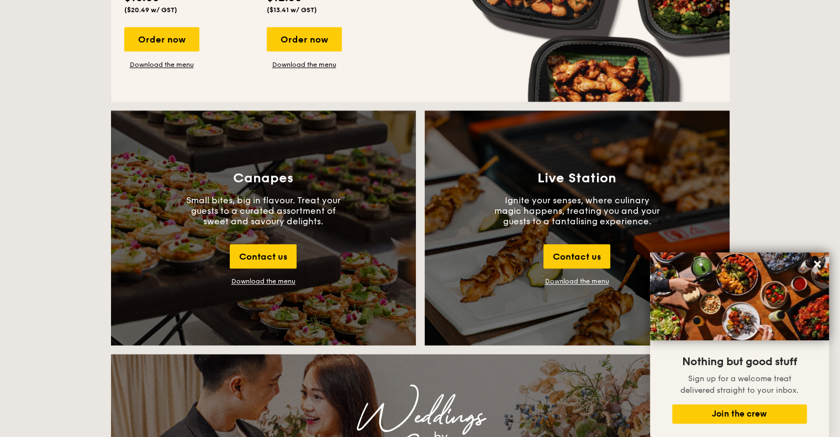
scroll to position [939, 0]
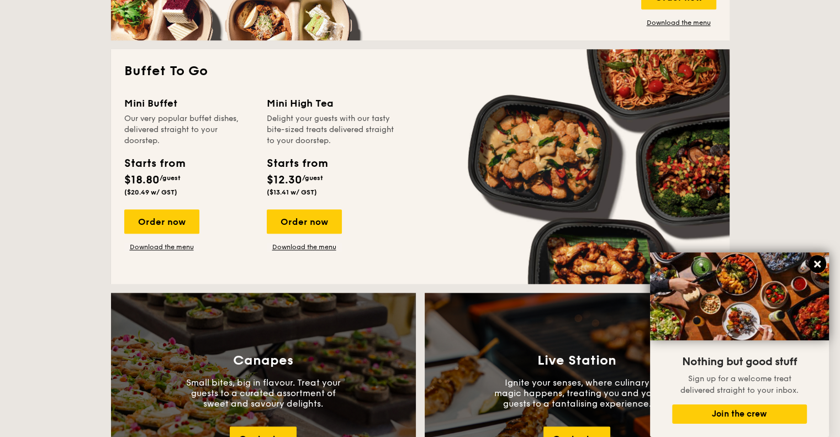
click at [818, 267] on icon at bounding box center [817, 264] width 7 height 7
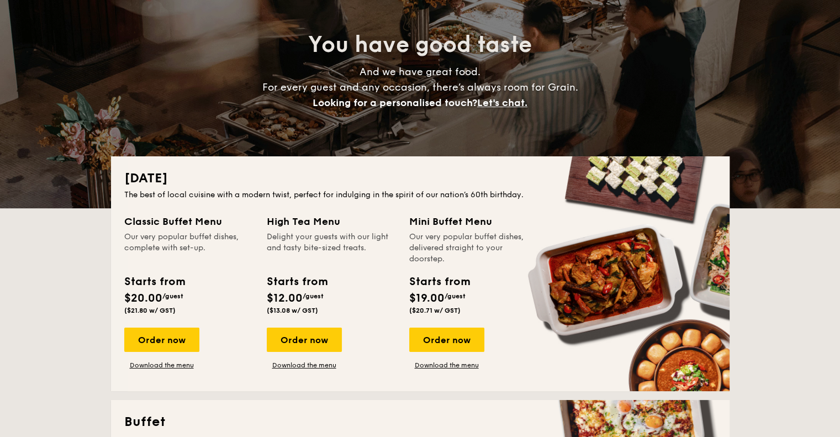
scroll to position [0, 0]
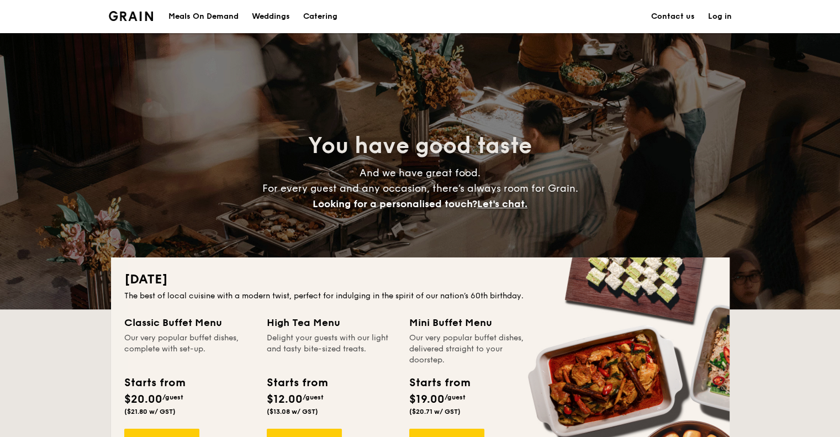
click at [199, 14] on div "Meals On Demand" at bounding box center [203, 16] width 70 height 33
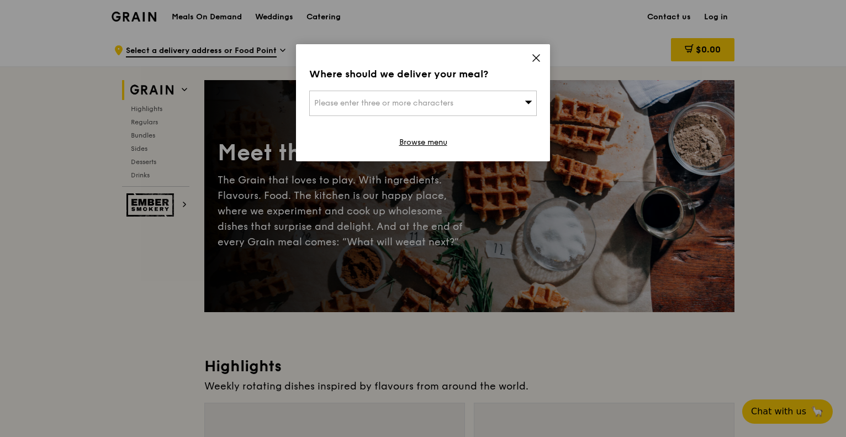
click at [475, 105] on div "Please enter three or more characters" at bounding box center [422, 103] width 227 height 25
click at [475, 105] on input "search" at bounding box center [423, 103] width 226 height 24
click at [533, 56] on icon at bounding box center [536, 58] width 10 height 10
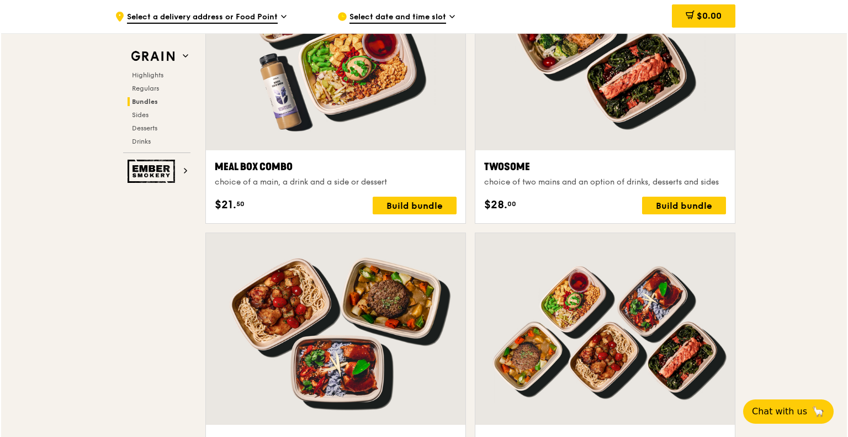
scroll to position [2098, 0]
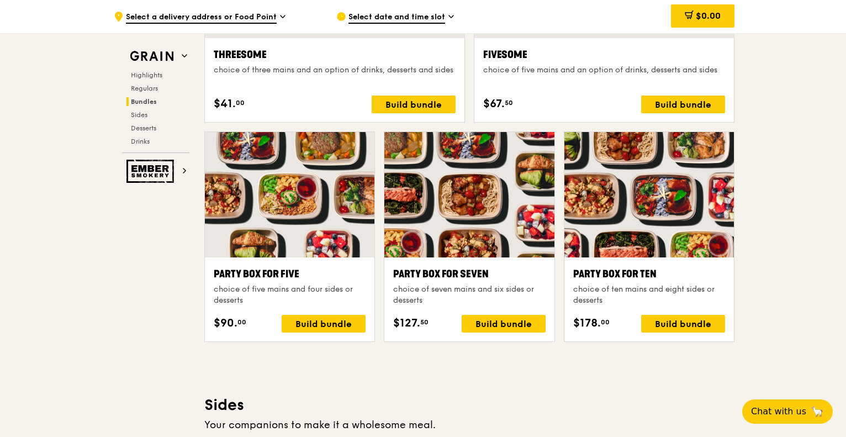
click at [587, 269] on div "Party Box for Ten" at bounding box center [649, 273] width 152 height 15
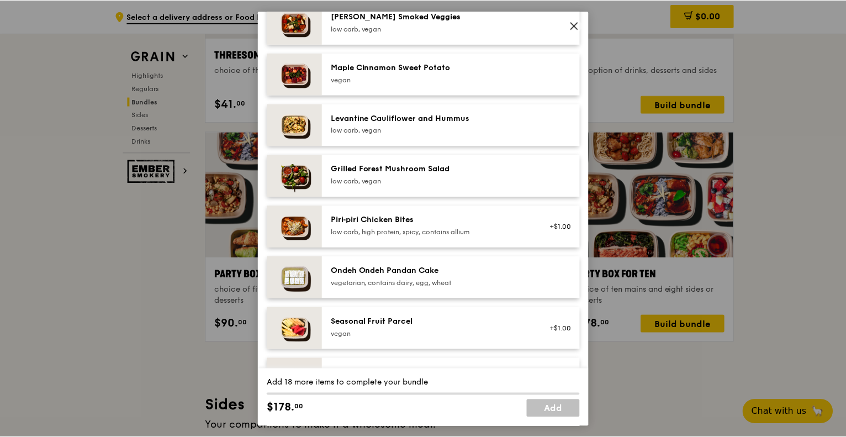
scroll to position [296, 0]
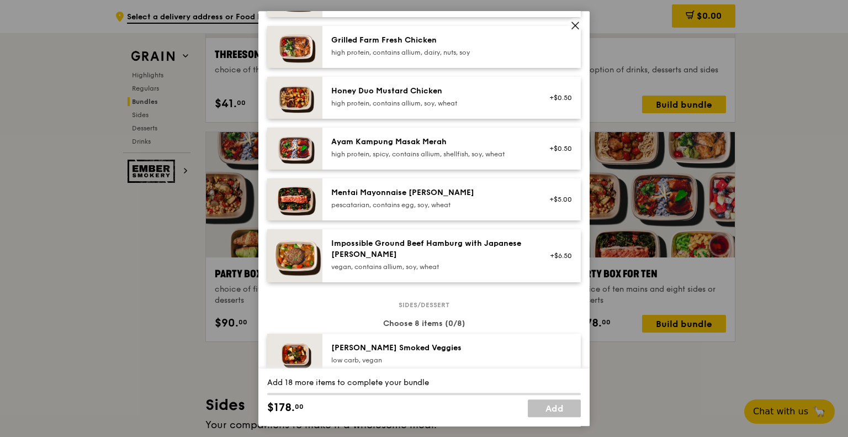
click at [573, 23] on icon at bounding box center [575, 25] width 7 height 7
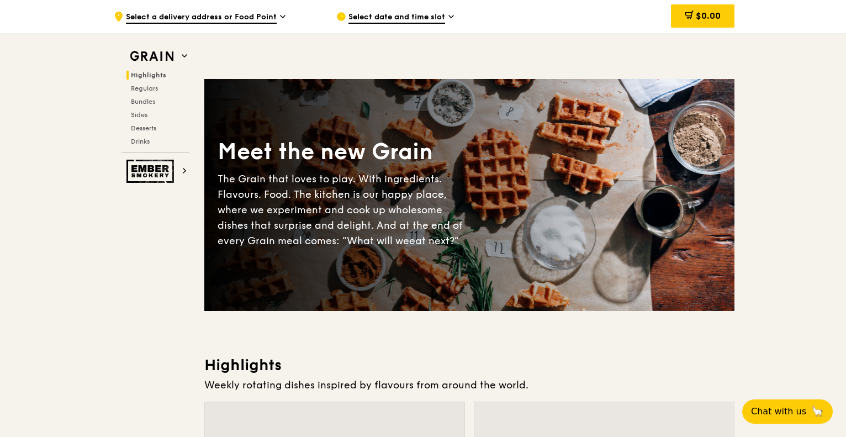
scroll to position [0, 0]
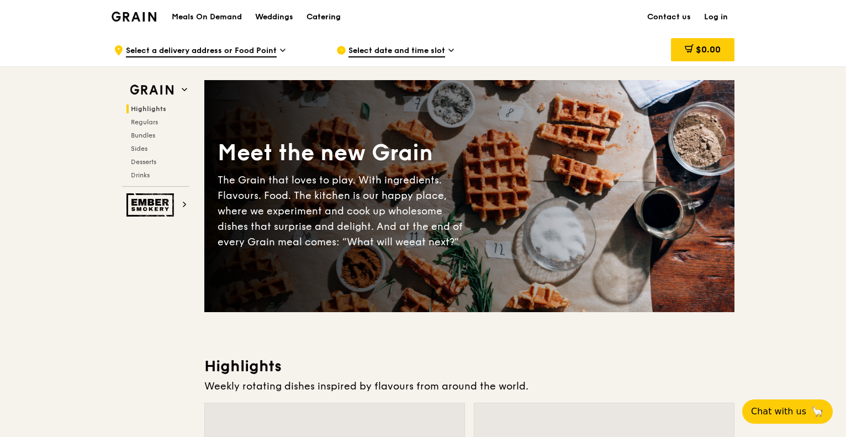
click at [318, 13] on div "Catering" at bounding box center [323, 17] width 34 height 33
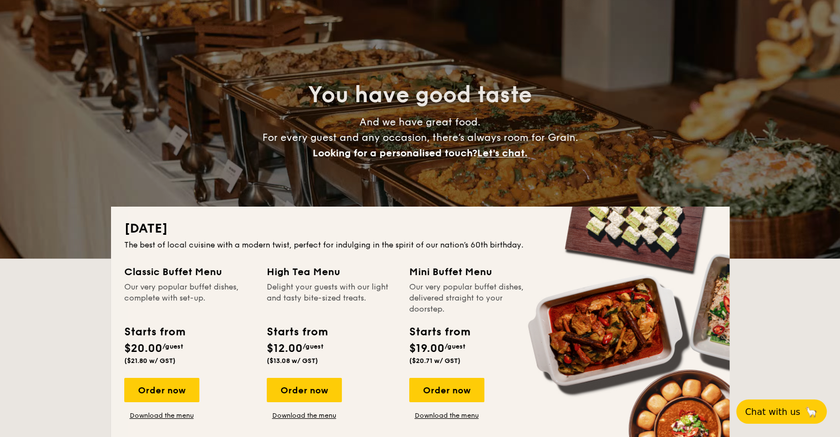
scroll to position [110, 0]
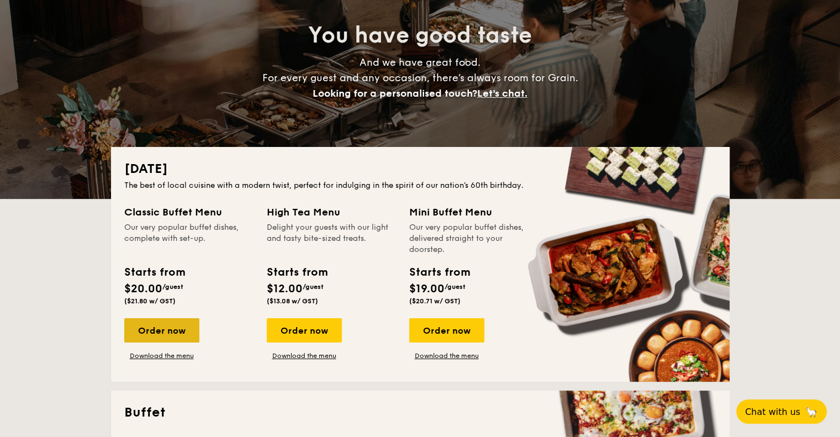
click at [152, 333] on div "Order now" at bounding box center [161, 330] width 75 height 24
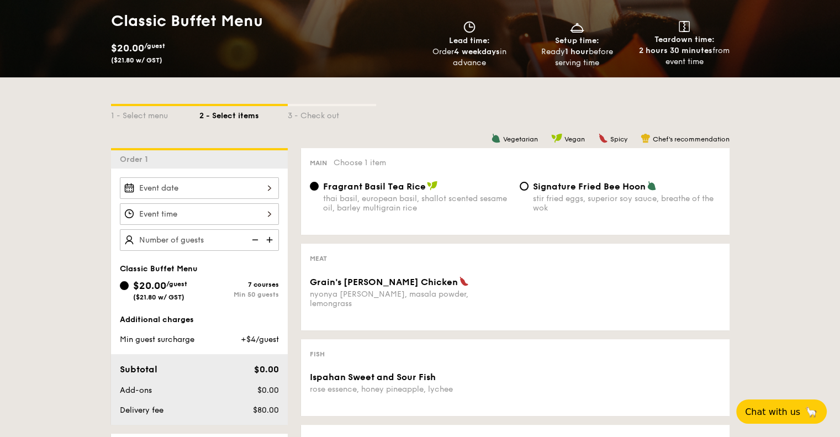
scroll to position [276, 0]
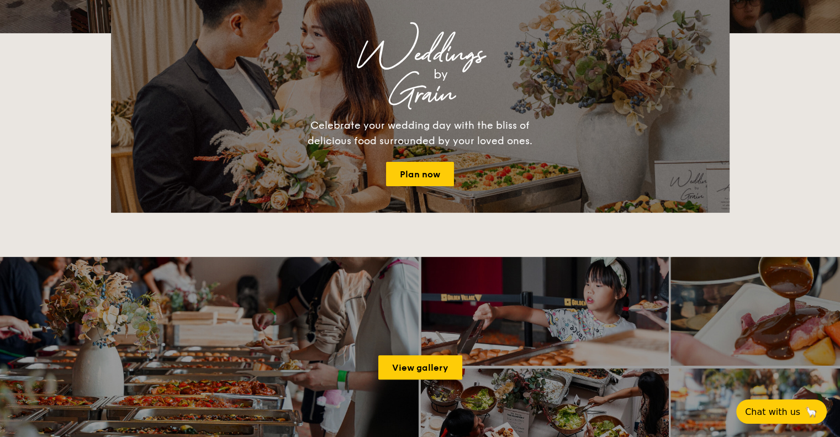
scroll to position [110, 0]
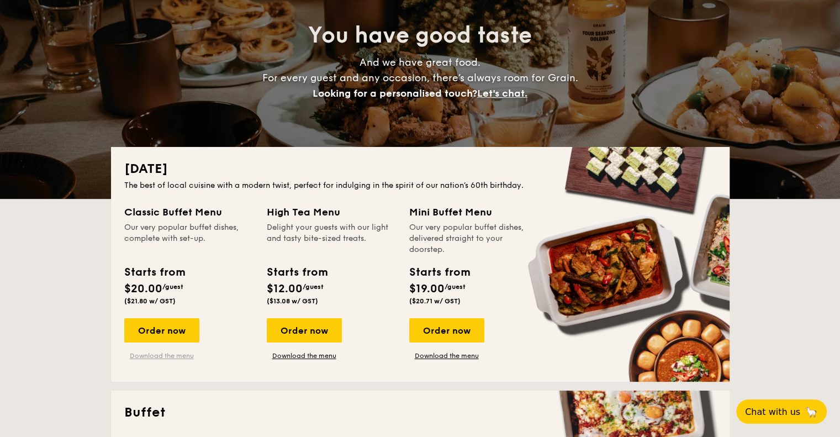
click at [170, 352] on link "Download the menu" at bounding box center [161, 355] width 75 height 9
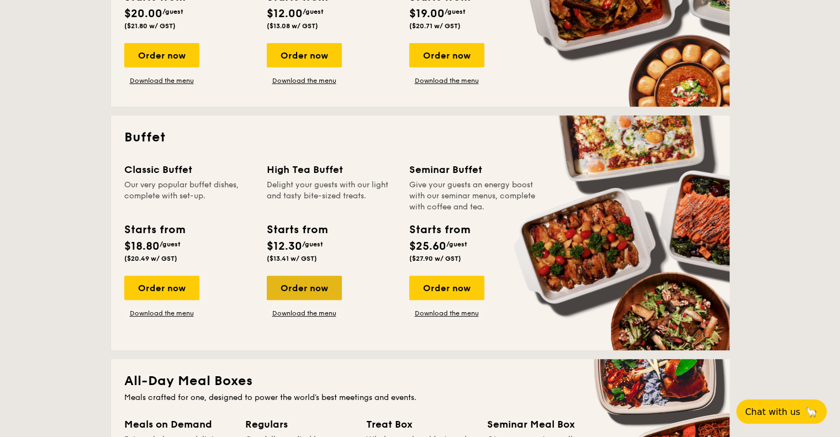
scroll to position [442, 0]
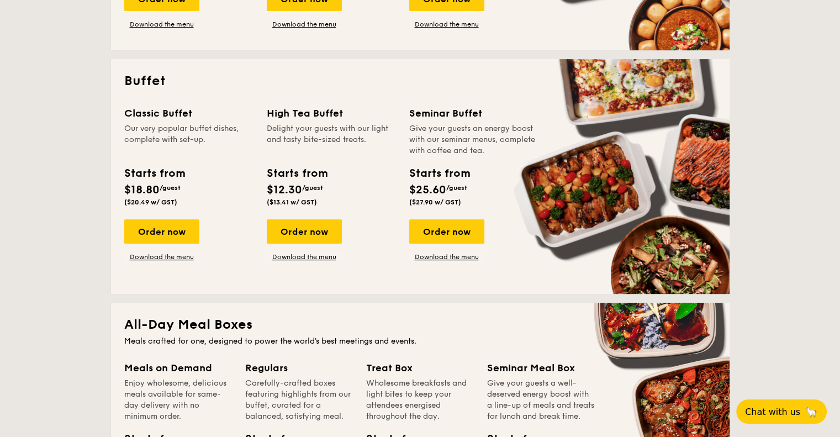
click at [156, 246] on div "Order now Download the menu" at bounding box center [161, 240] width 75 height 42
click at [155, 257] on link "Download the menu" at bounding box center [161, 256] width 75 height 9
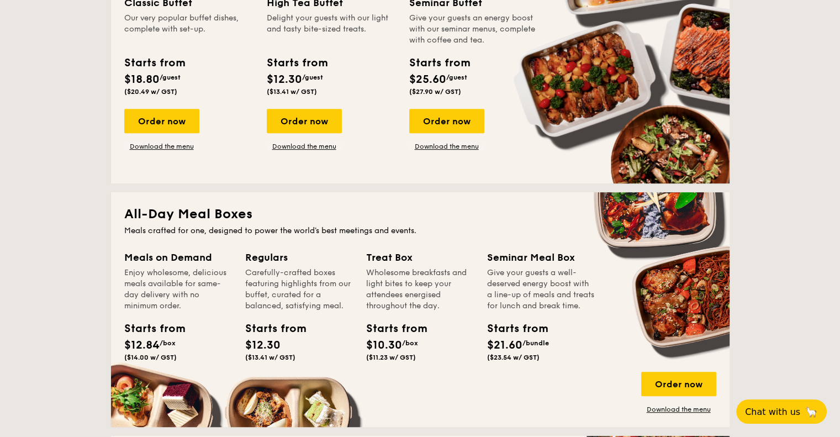
scroll to position [718, 0]
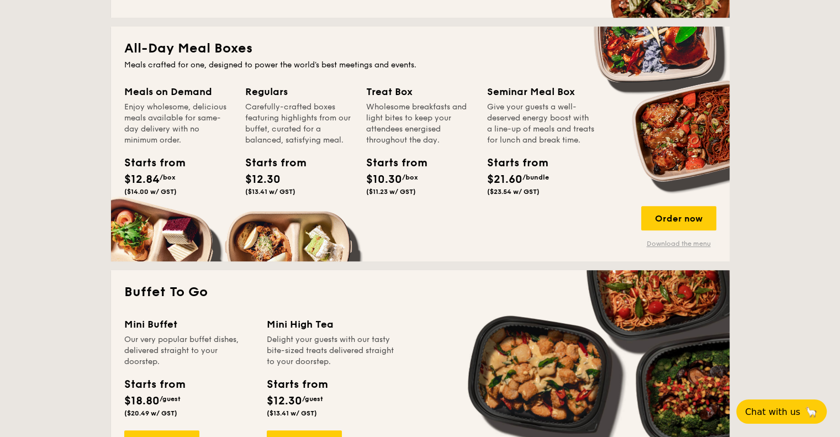
click at [675, 244] on link "Download the menu" at bounding box center [678, 243] width 75 height 9
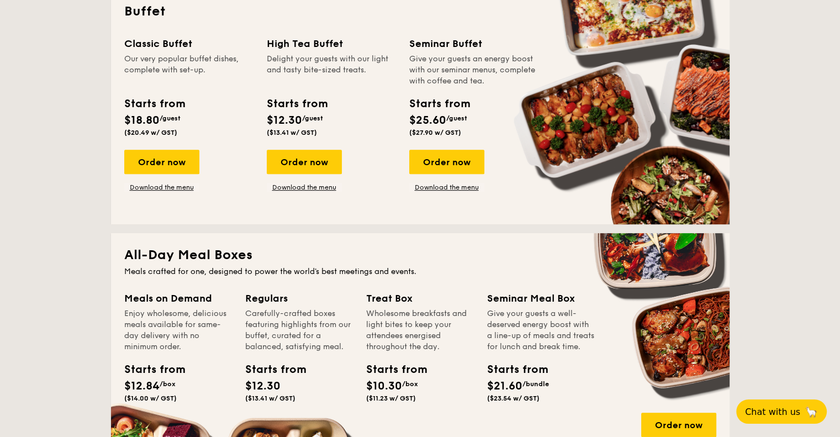
scroll to position [0, 0]
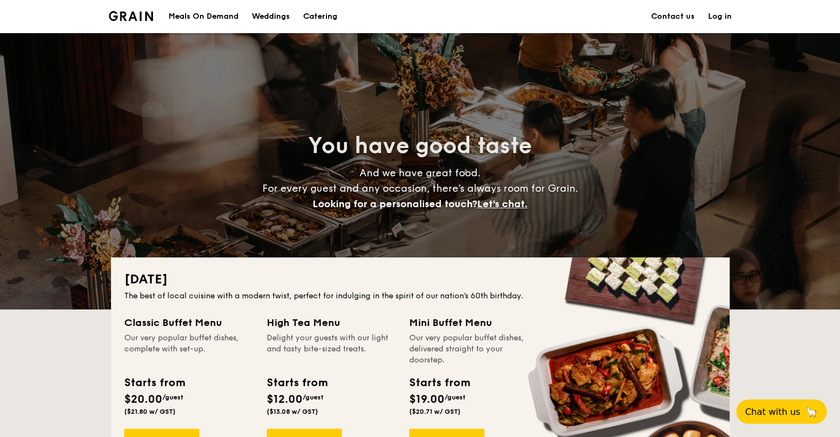
click at [213, 14] on div "Meals On Demand" at bounding box center [203, 16] width 70 height 33
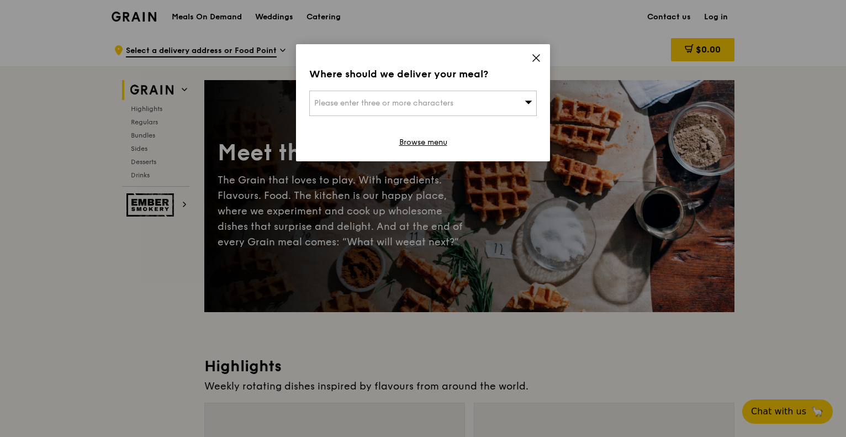
click at [491, 102] on div "Please enter three or more characters" at bounding box center [422, 103] width 227 height 25
click at [541, 62] on icon at bounding box center [536, 58] width 10 height 10
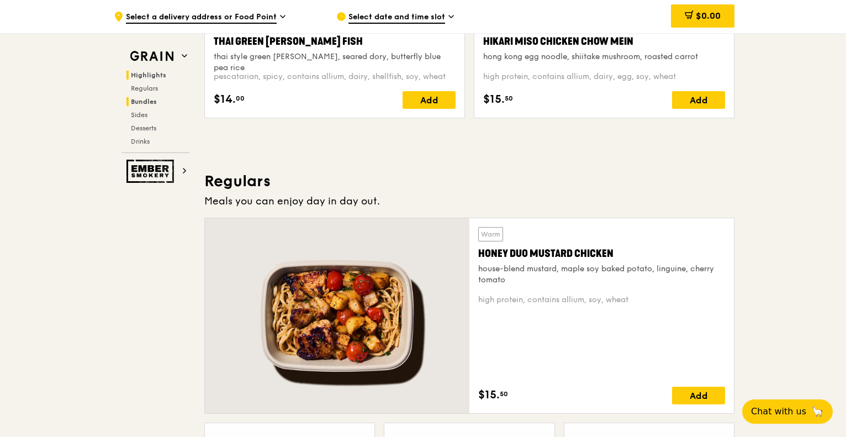
scroll to position [607, 0]
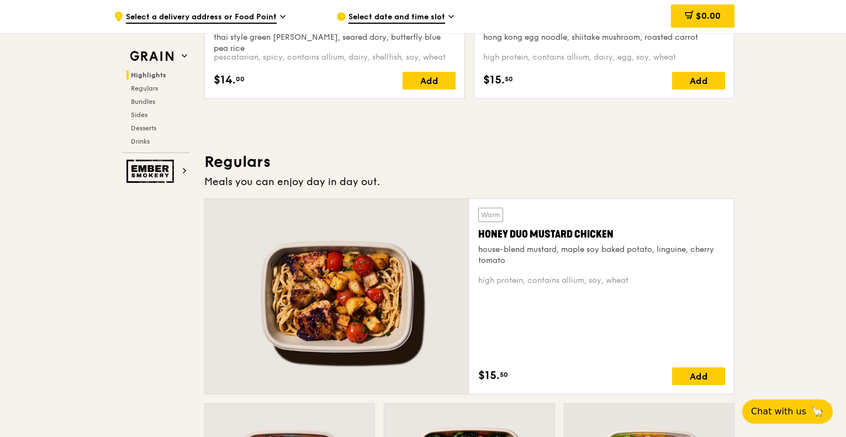
click at [134, 95] on div "Highlights Regulars Bundles Sides Desserts Drinks" at bounding box center [155, 108] width 67 height 75
click at [137, 88] on span "Regulars" at bounding box center [145, 88] width 29 height 8
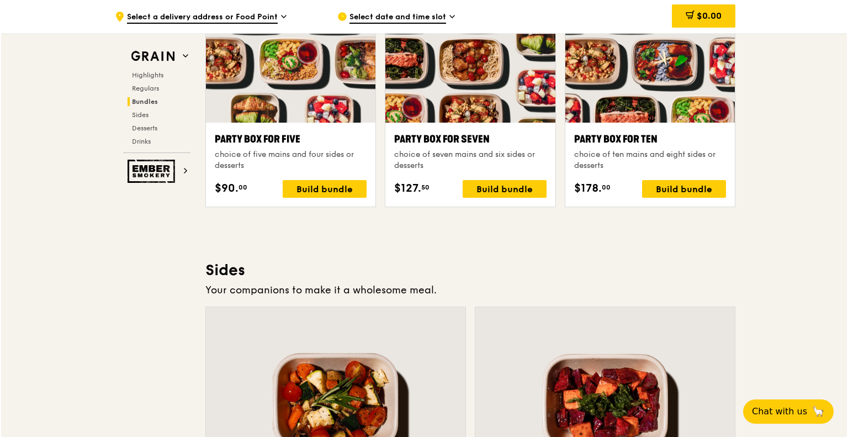
scroll to position [2206, 0]
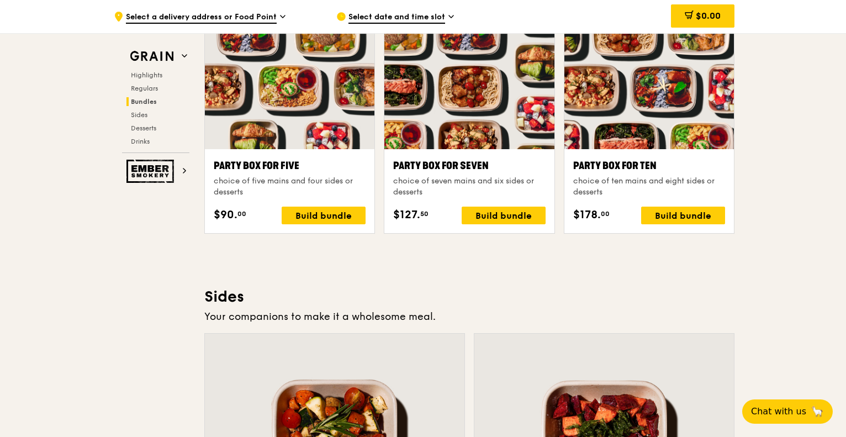
click at [614, 163] on div "Party Box for Ten" at bounding box center [649, 165] width 152 height 15
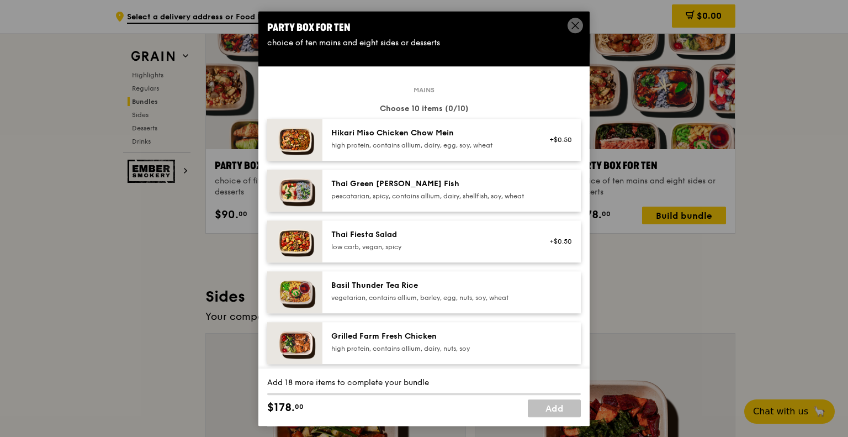
click at [574, 22] on icon at bounding box center [575, 25] width 10 height 10
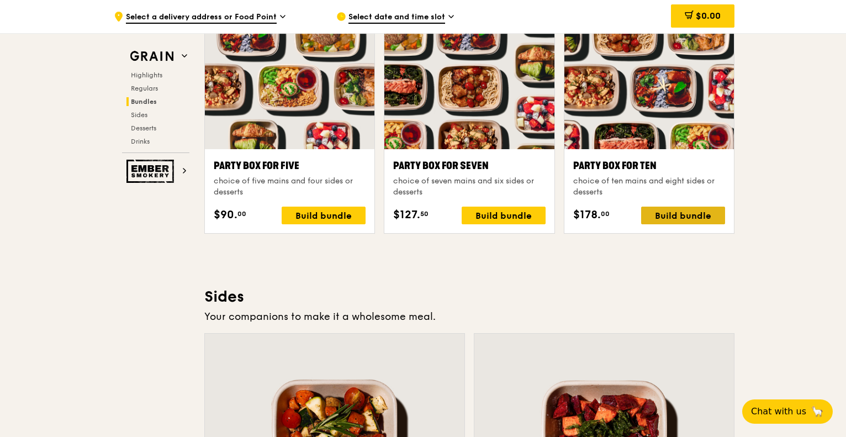
click at [709, 215] on div "Build bundle" at bounding box center [683, 216] width 84 height 18
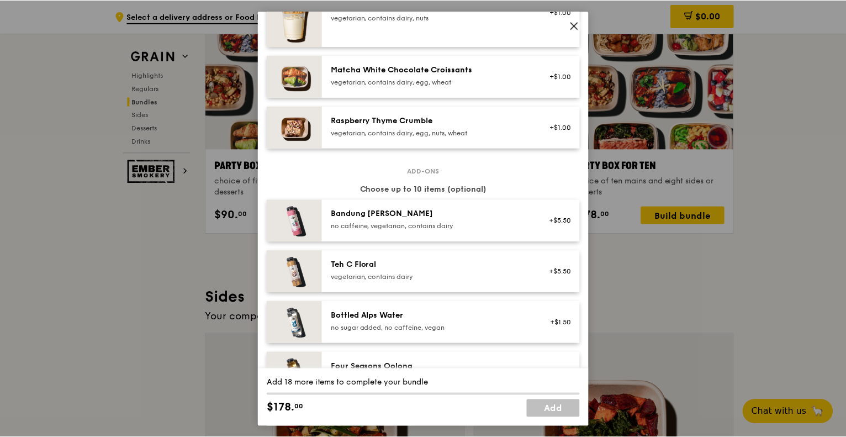
scroll to position [1290, 0]
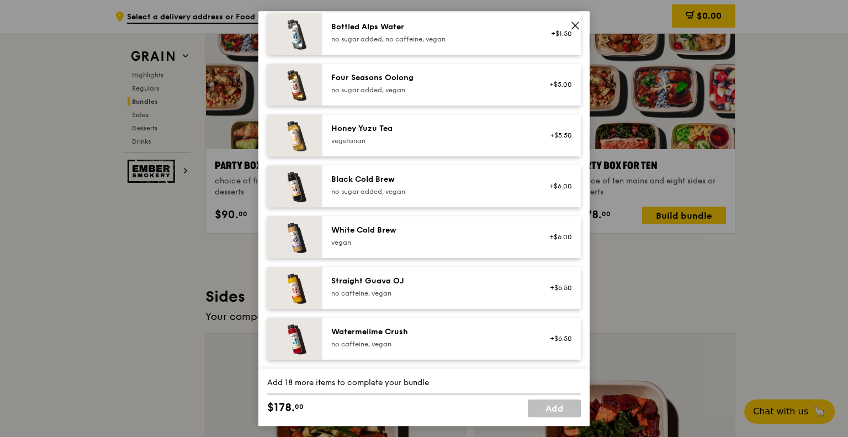
click at [570, 26] on icon at bounding box center [575, 25] width 10 height 10
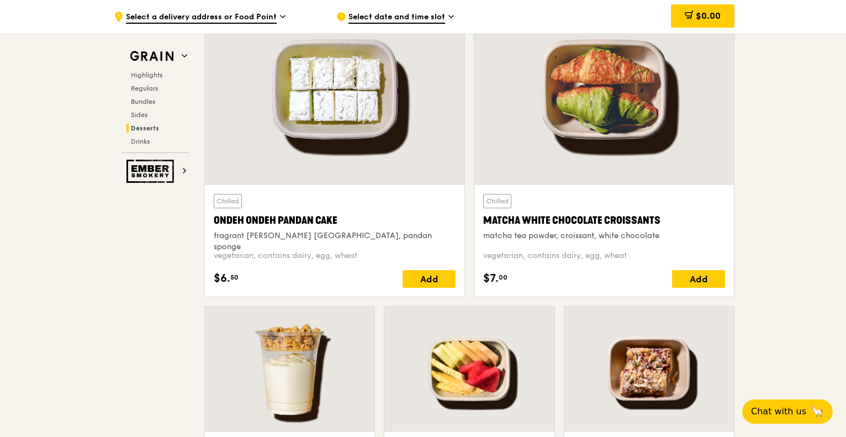
scroll to position [3215, 0]
